Goal: Task Accomplishment & Management: Manage account settings

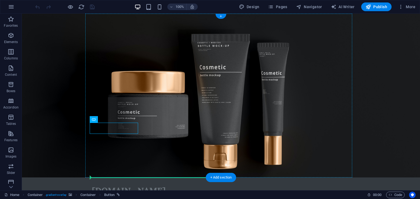
drag, startPoint x: 116, startPoint y: 131, endPoint x: 149, endPoint y: 130, distance: 33.3
click at [279, 103] on figure at bounding box center [221, 96] width 398 height 164
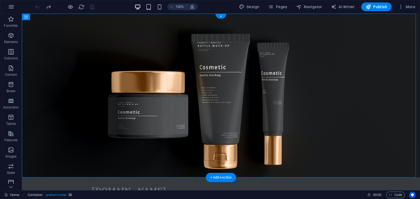
click at [279, 103] on figure at bounding box center [221, 96] width 398 height 164
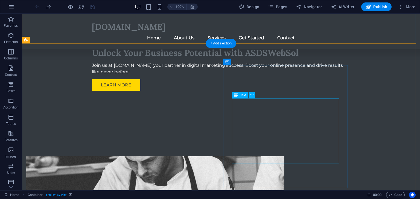
scroll to position [191, 0]
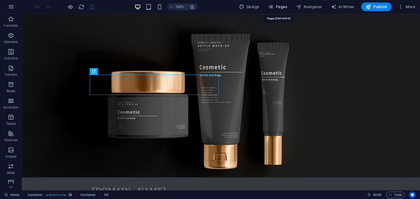
click at [284, 8] on span "Pages" at bounding box center [277, 6] width 19 height 5
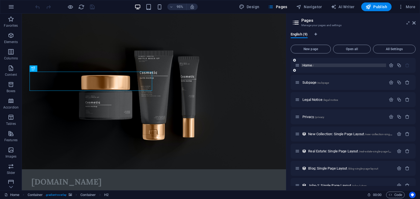
scroll to position [26, 0]
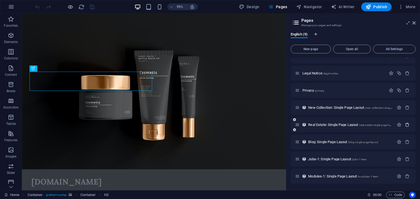
click at [408, 126] on icon "button" at bounding box center [407, 125] width 5 height 5
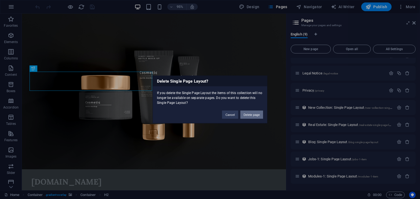
click at [249, 114] on button "Delete page" at bounding box center [251, 115] width 23 height 8
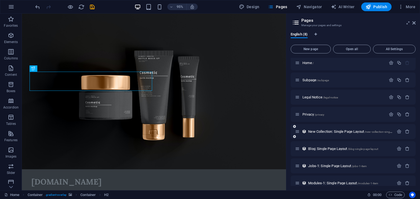
scroll to position [0, 0]
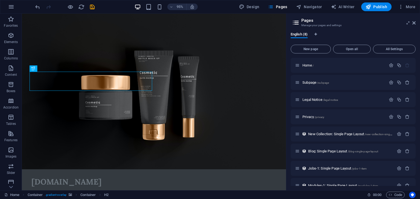
click at [375, 27] on h3 "Manage your pages and settings" at bounding box center [352, 25] width 103 height 5
click at [362, 116] on p "Privacy /privacy" at bounding box center [343, 117] width 82 height 4
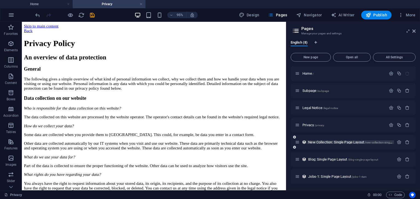
scroll to position [17, 0]
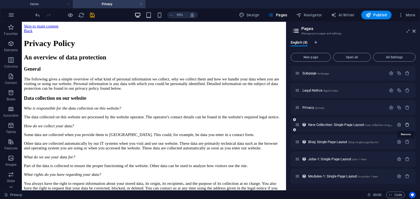
click at [406, 124] on icon "button" at bounding box center [407, 125] width 5 height 5
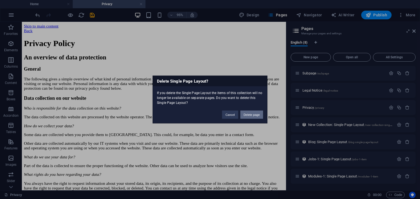
drag, startPoint x: 241, startPoint y: 99, endPoint x: 251, endPoint y: 116, distance: 19.6
click at [251, 116] on button "Delete page" at bounding box center [251, 115] width 23 height 8
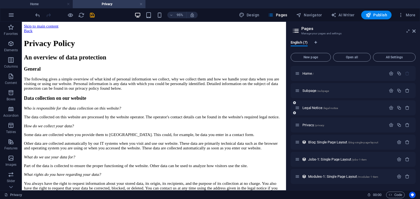
scroll to position [0, 0]
click at [382, 14] on span "Publish" at bounding box center [376, 14] width 22 height 5
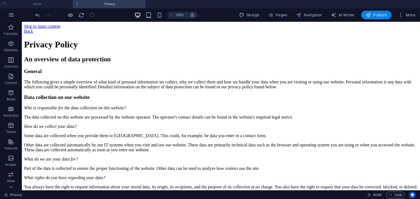
click at [382, 14] on span "Publish" at bounding box center [376, 14] width 22 height 5
click at [140, 6] on link at bounding box center [140, 4] width 3 height 5
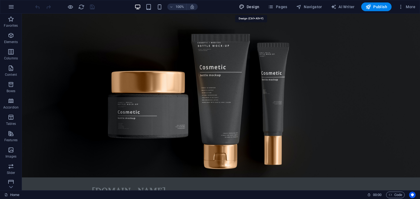
click at [256, 7] on span "Design" at bounding box center [249, 6] width 20 height 5
select select "px"
select select "200"
select select "px"
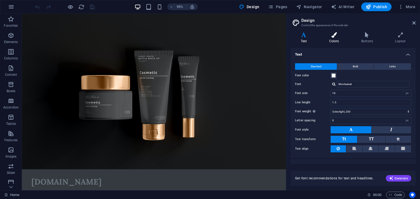
click at [337, 32] on icon at bounding box center [334, 34] width 30 height 5
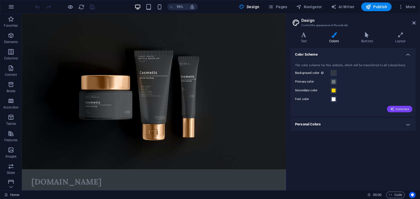
click at [401, 111] on span "Generate" at bounding box center [399, 109] width 19 height 4
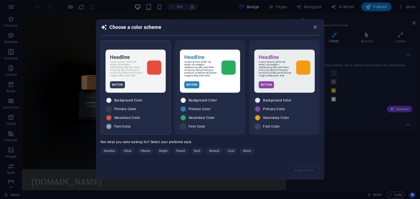
click at [142, 93] on div "Headline Lorem ipsum dolor sit amet, consetetur sadipscing elitr, sed diam nonu…" at bounding box center [136, 87] width 70 height 95
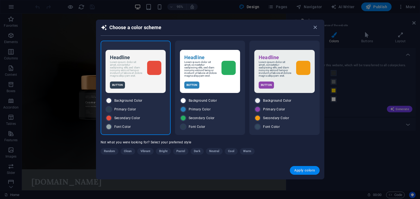
click at [295, 173] on button "Apply colors" at bounding box center [305, 170] width 30 height 9
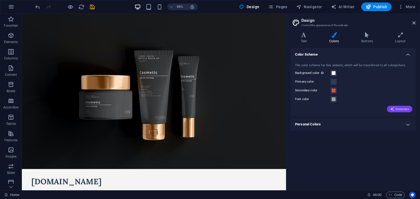
click at [401, 110] on span "Generate" at bounding box center [399, 109] width 19 height 4
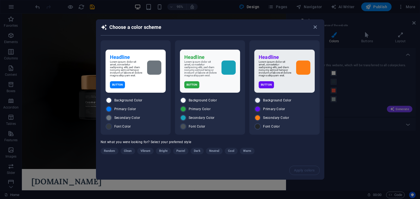
click at [232, 150] on span "Cool" at bounding box center [231, 151] width 6 height 7
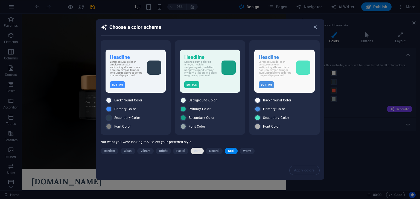
click at [199, 151] on span "Dark" at bounding box center [197, 151] width 6 height 7
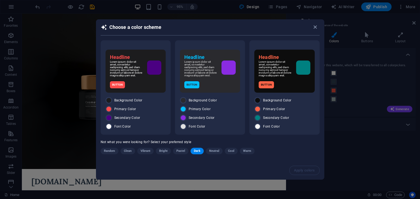
click at [127, 151] on span "Clean" at bounding box center [128, 151] width 8 height 7
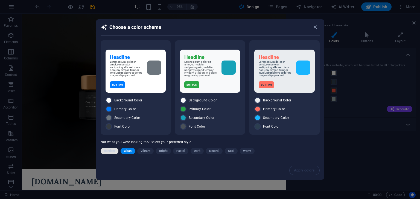
click at [109, 150] on span "Random" at bounding box center [109, 151] width 11 height 7
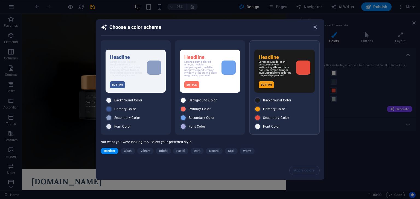
click at [294, 113] on div "Background Color Primary Color Secondary Color Font Color" at bounding box center [284, 113] width 60 height 33
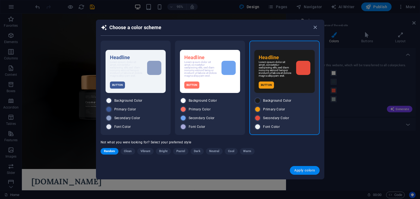
click at [311, 173] on button "Apply colors" at bounding box center [305, 170] width 30 height 9
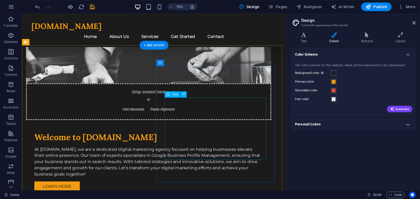
scroll to position [127, 0]
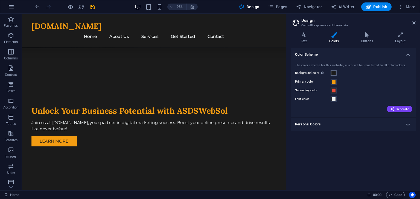
click at [332, 75] on button "Background color Only visible if it is not covered by other backgrounds." at bounding box center [333, 73] width 6 height 6
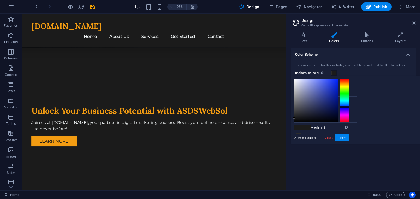
drag, startPoint x: 414, startPoint y: 88, endPoint x: 414, endPoint y: 107, distance: 18.6
click at [349, 107] on div at bounding box center [344, 101] width 9 height 44
drag, startPoint x: 362, startPoint y: 116, endPoint x: 410, endPoint y: 115, distance: 47.5
click at [349, 115] on div at bounding box center [321, 101] width 55 height 44
drag, startPoint x: 404, startPoint y: 115, endPoint x: 406, endPoint y: 112, distance: 3.9
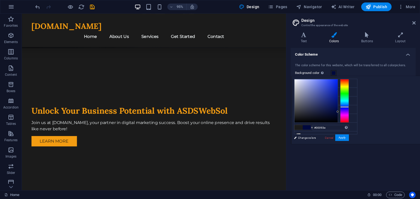
click at [337, 112] on div at bounding box center [315, 100] width 43 height 43
click at [349, 138] on button "Apply" at bounding box center [342, 138] width 14 height 7
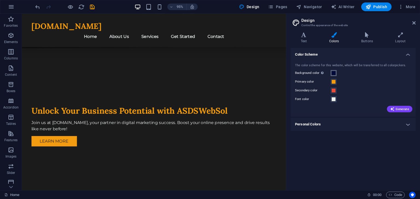
click at [331, 70] on button "Background color Only visible if it is not covered by other backgrounds." at bounding box center [333, 73] width 6 height 6
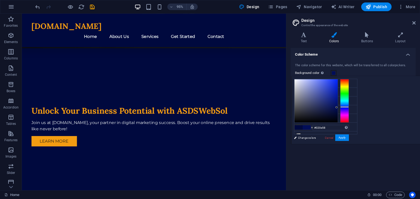
type input "#020e59"
drag, startPoint x: 405, startPoint y: 110, endPoint x: 405, endPoint y: 107, distance: 3.3
click at [337, 107] on div at bounding box center [336, 107] width 2 height 2
click at [351, 134] on div "#020e59 Supported formats #0852ed rgb(8, 82, 237) rgba(8, 82, 237, 90%) hsv(221…" at bounding box center [321, 149] width 60 height 147
click at [349, 136] on button "Apply" at bounding box center [342, 138] width 14 height 7
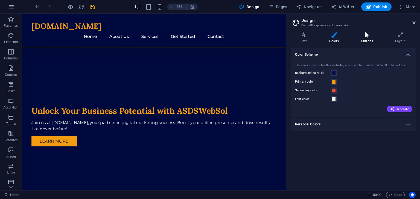
click at [370, 38] on h4 "Buttons" at bounding box center [368, 37] width 34 height 11
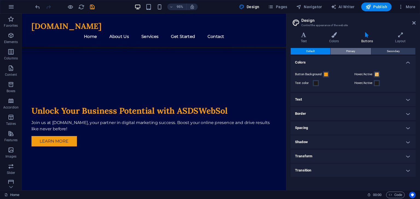
click at [361, 53] on button "Primary" at bounding box center [350, 51] width 40 height 7
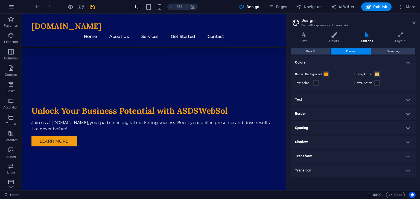
drag, startPoint x: 393, startPoint y: 9, endPoint x: 415, endPoint y: 23, distance: 25.8
click at [415, 23] on icon at bounding box center [413, 23] width 3 height 4
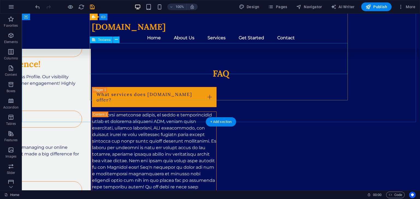
scroll to position [1391, 0]
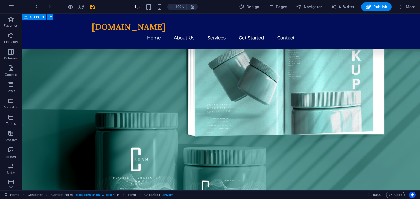
scroll to position [1200, 0]
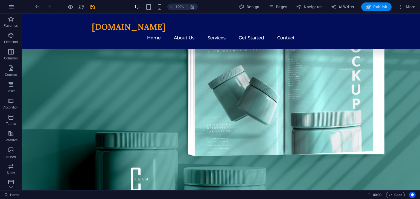
click at [373, 6] on span "Publish" at bounding box center [376, 6] width 22 height 5
checkbox input "false"
click at [373, 6] on span "Publish" at bounding box center [376, 6] width 22 height 5
